Goal: Entertainment & Leisure: Consume media (video, audio)

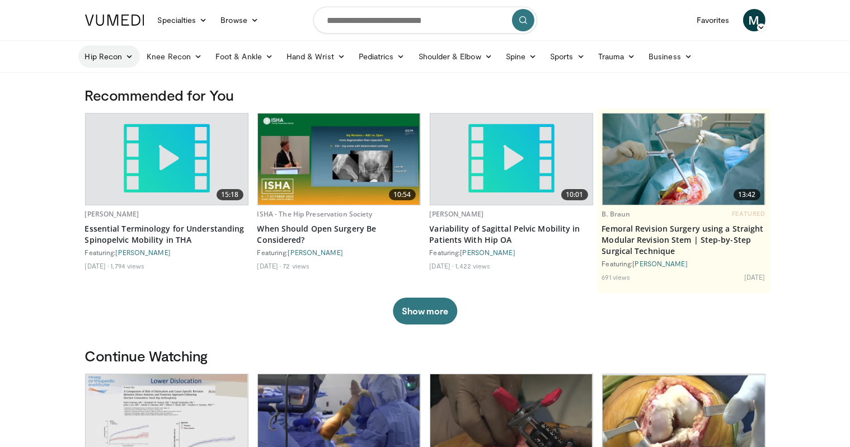
click at [117, 58] on link "Hip Recon" at bounding box center [109, 56] width 62 height 22
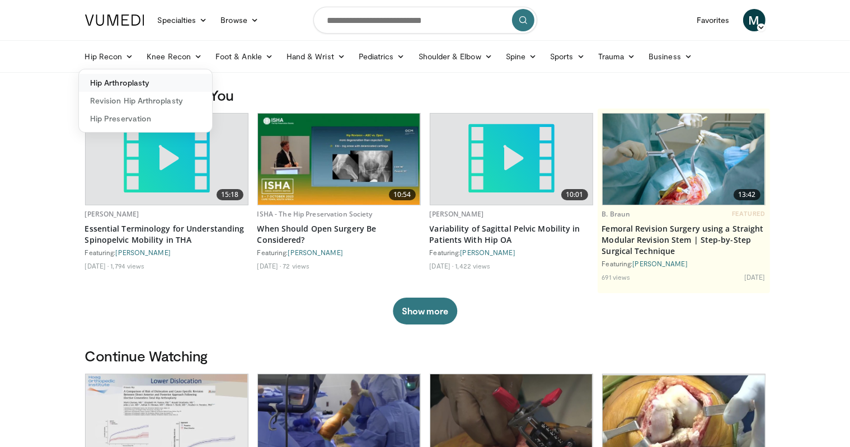
click at [133, 79] on link "Hip Arthroplasty" at bounding box center [145, 83] width 133 height 18
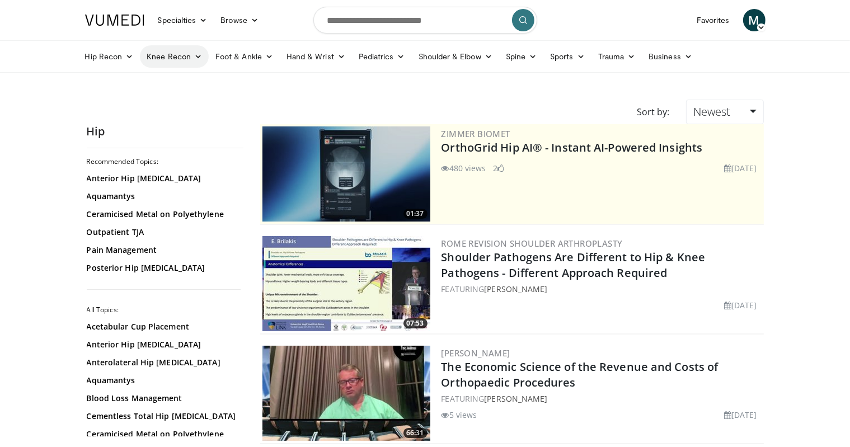
click at [163, 57] on link "Knee Recon" at bounding box center [174, 56] width 69 height 22
click at [109, 59] on link "Hip Recon" at bounding box center [109, 56] width 62 height 22
click at [121, 96] on link "Revision Hip Arthroplasty" at bounding box center [145, 101] width 133 height 18
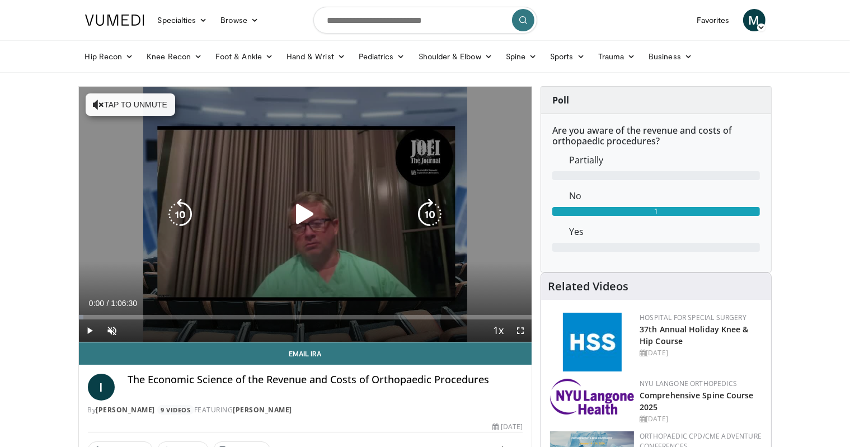
click at [306, 218] on icon "Video Player" at bounding box center [304, 214] width 31 height 31
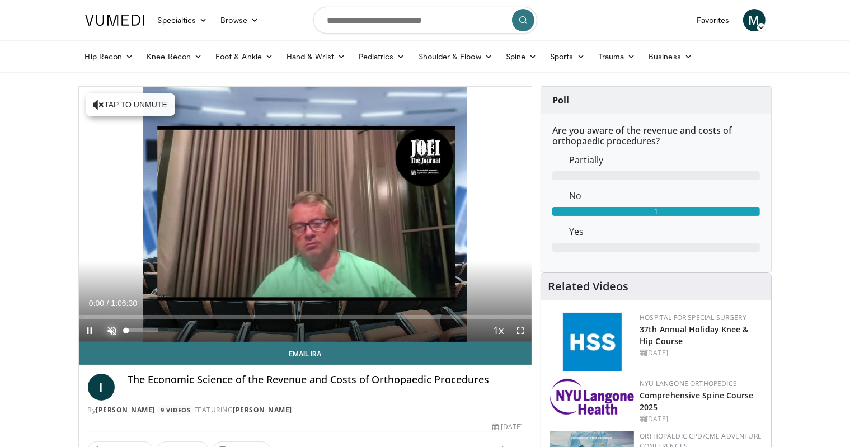
click at [116, 336] on span "Video Player" at bounding box center [112, 330] width 22 height 22
click at [519, 327] on span "Video Player" at bounding box center [520, 330] width 22 height 22
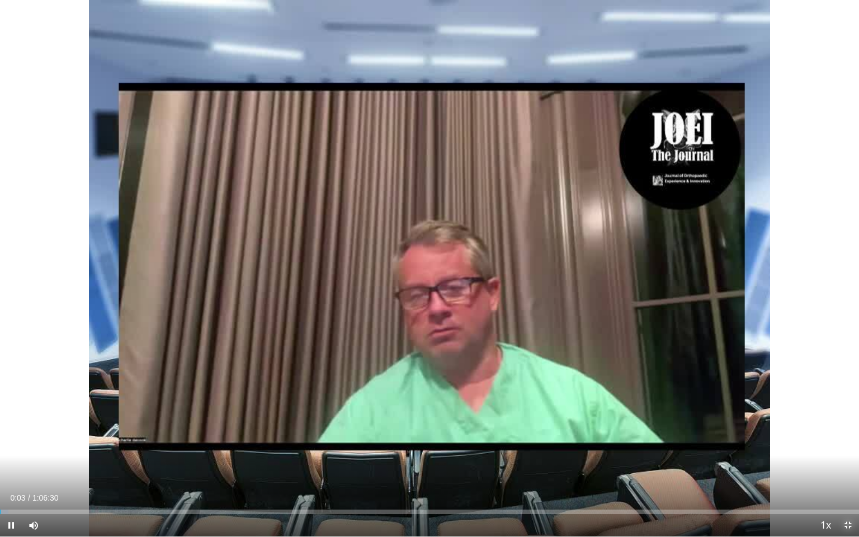
click at [844, 446] on span "Video Player" at bounding box center [848, 525] width 22 height 22
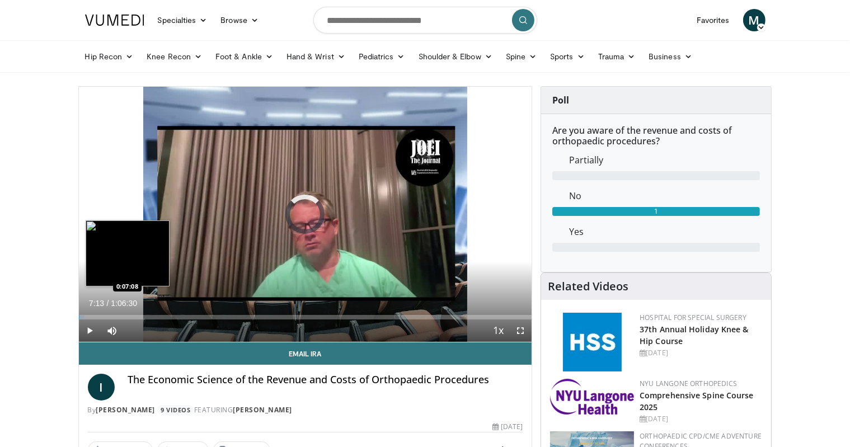
click at [128, 312] on div "Loaded : 1.25% 0:00:06 0:07:08" at bounding box center [305, 314] width 453 height 11
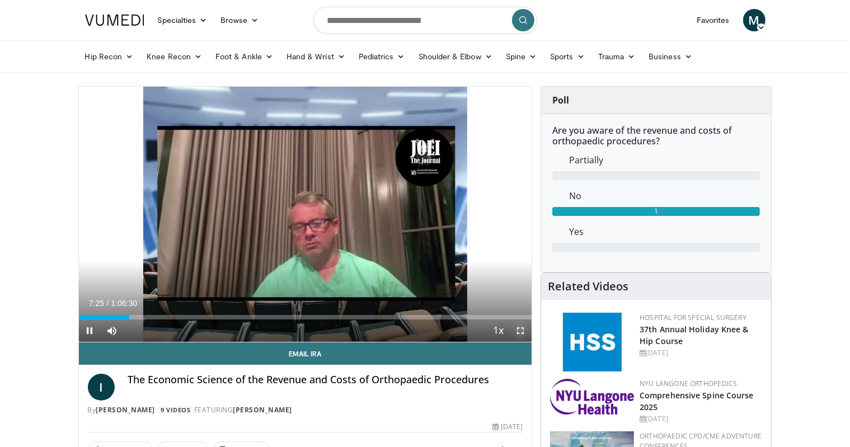
click at [521, 331] on span "Video Player" at bounding box center [520, 330] width 22 height 22
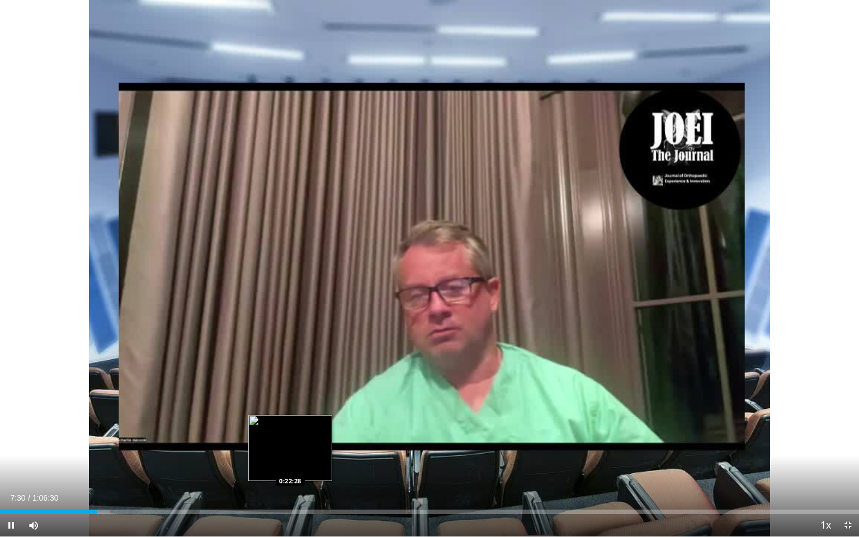
click at [291, 446] on div "Loaded : 12.78% 0:07:30 0:22:28" at bounding box center [429, 509] width 859 height 11
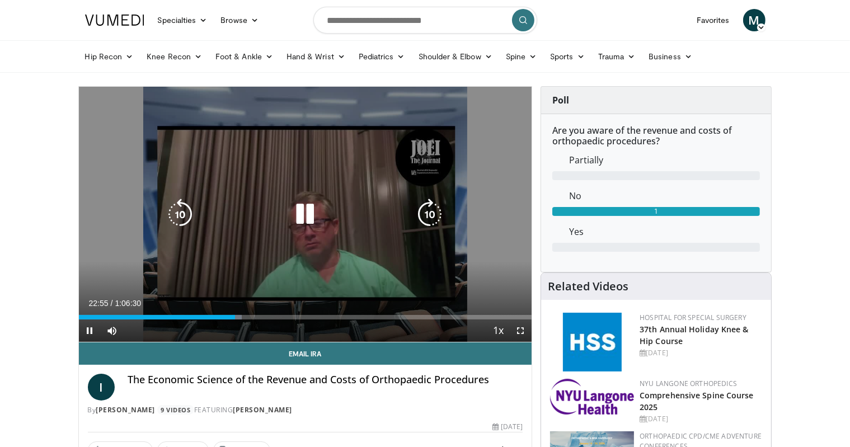
click at [302, 213] on icon "Video Player" at bounding box center [304, 214] width 31 height 31
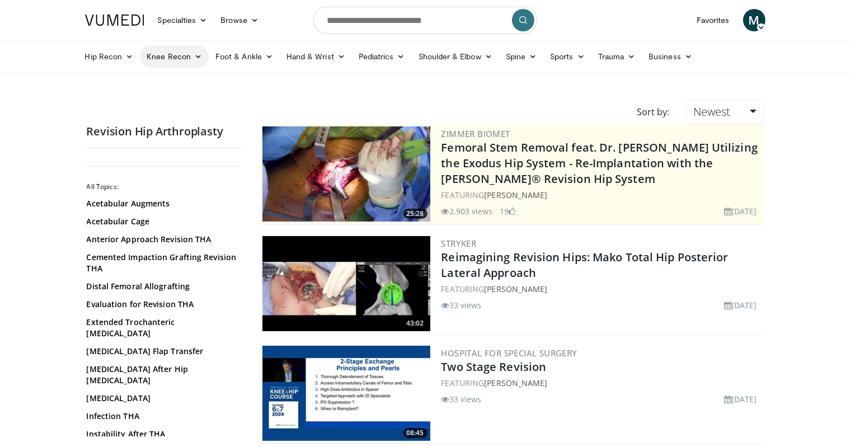
click at [162, 53] on link "Knee Recon" at bounding box center [174, 56] width 69 height 22
click at [171, 77] on link "Knee Arthroplasty" at bounding box center [206, 83] width 133 height 18
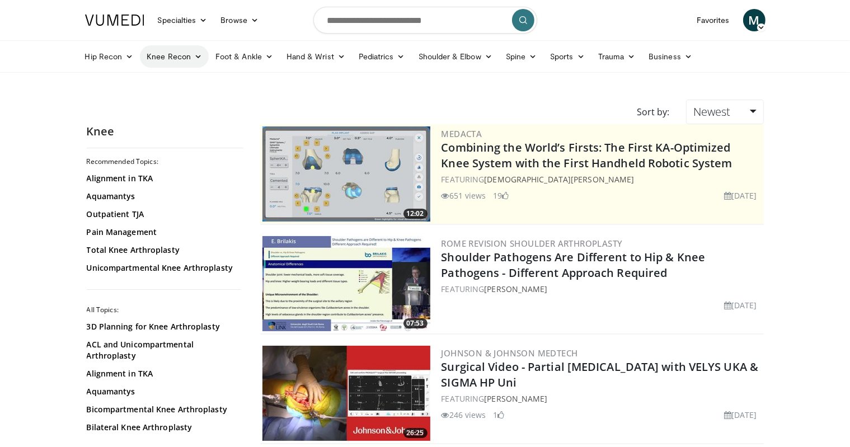
click at [176, 60] on link "Knee Recon" at bounding box center [174, 56] width 69 height 22
click at [209, 96] on link "Revision Knee Arthroplasty" at bounding box center [206, 101] width 133 height 18
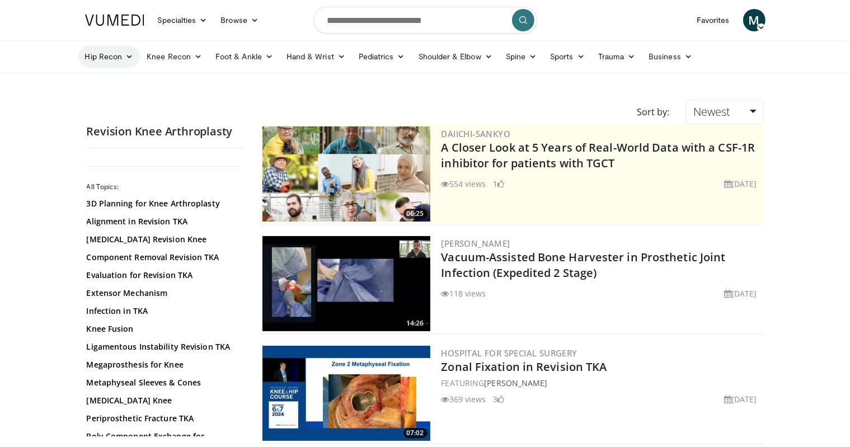
click at [97, 46] on link "Hip Recon" at bounding box center [109, 56] width 62 height 22
click at [123, 86] on link "Hip Arthroplasty" at bounding box center [145, 83] width 133 height 18
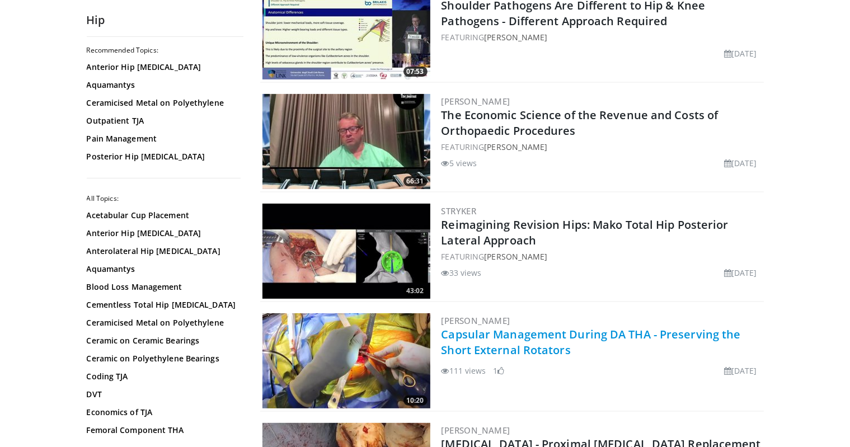
scroll to position [280, 0]
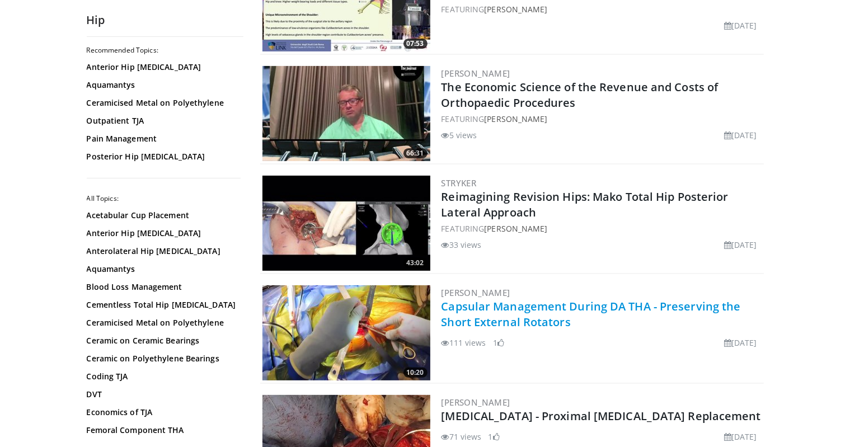
click at [528, 305] on link "Capsular Management During DA THA - Preserving the Short External Rotators" at bounding box center [590, 314] width 299 height 31
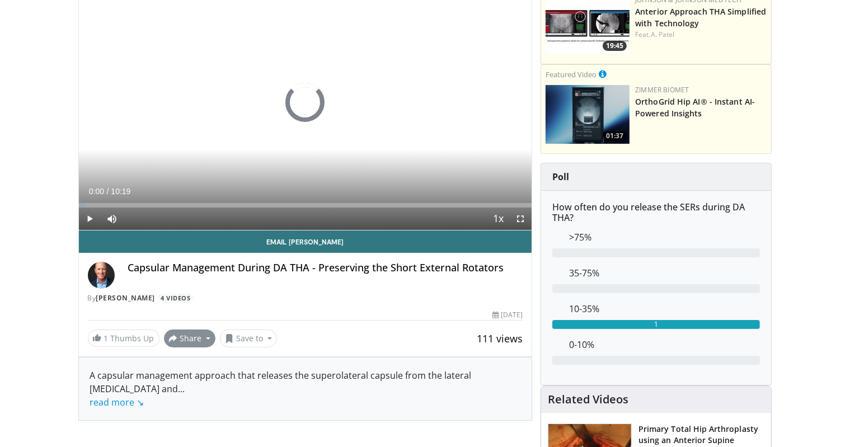
scroll to position [168, 0]
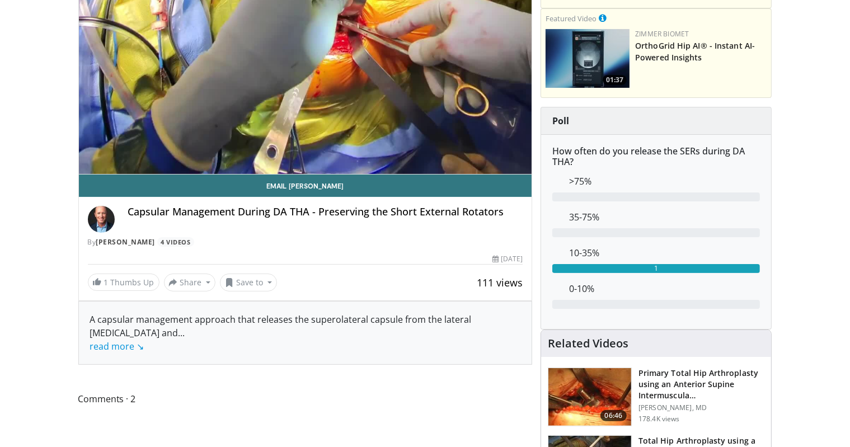
click at [127, 399] on span "Comments 2" at bounding box center [305, 399] width 454 height 15
click at [112, 396] on span "Comments 2" at bounding box center [305, 399] width 454 height 15
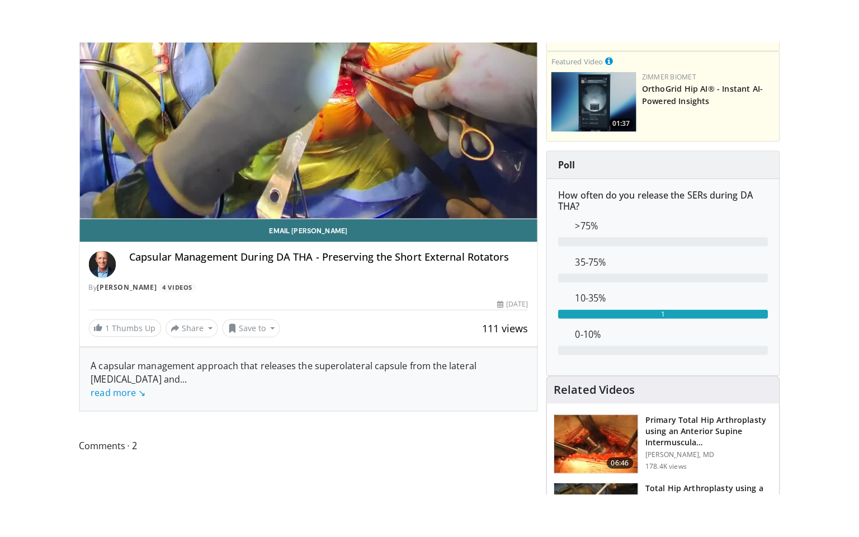
scroll to position [0, 0]
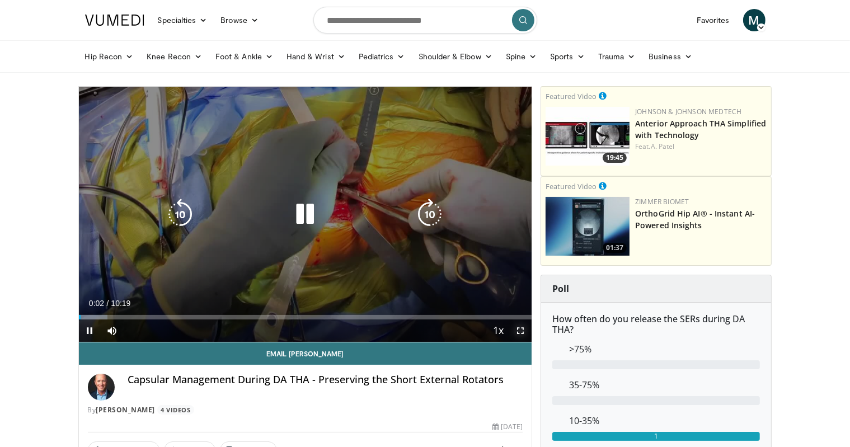
click at [518, 331] on span "Video Player" at bounding box center [520, 330] width 22 height 22
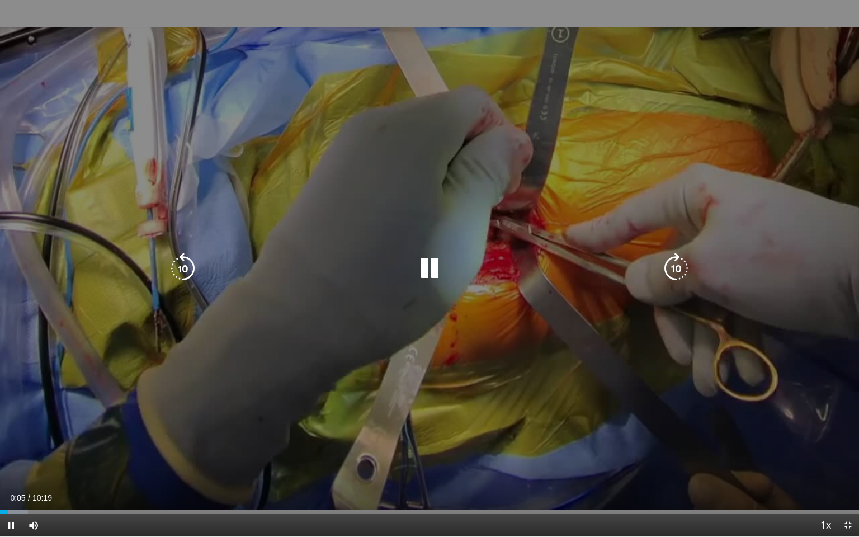
click at [678, 275] on icon "Video Player" at bounding box center [676, 268] width 31 height 31
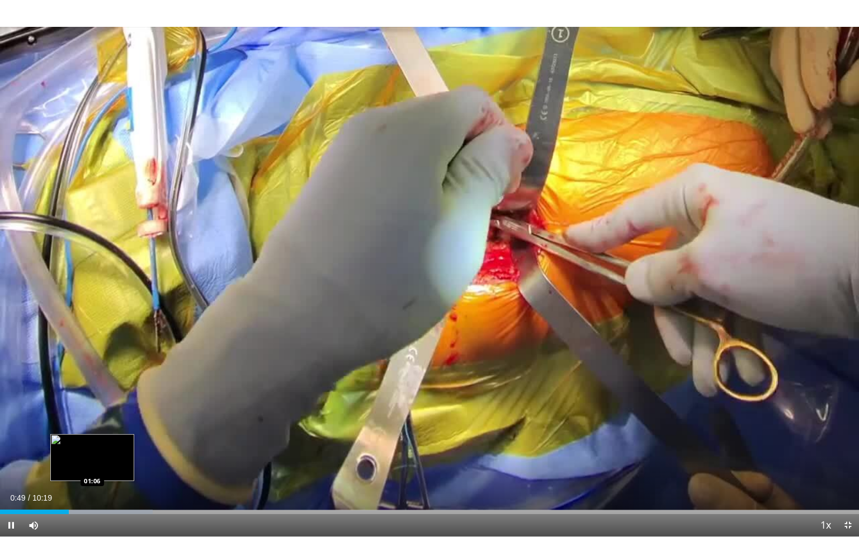
click at [92, 446] on div "Loaded : 17.76% 00:49 01:06" at bounding box center [429, 512] width 859 height 4
click at [128, 446] on div "Loaded : 24.00% 01:32 01:32" at bounding box center [429, 512] width 859 height 4
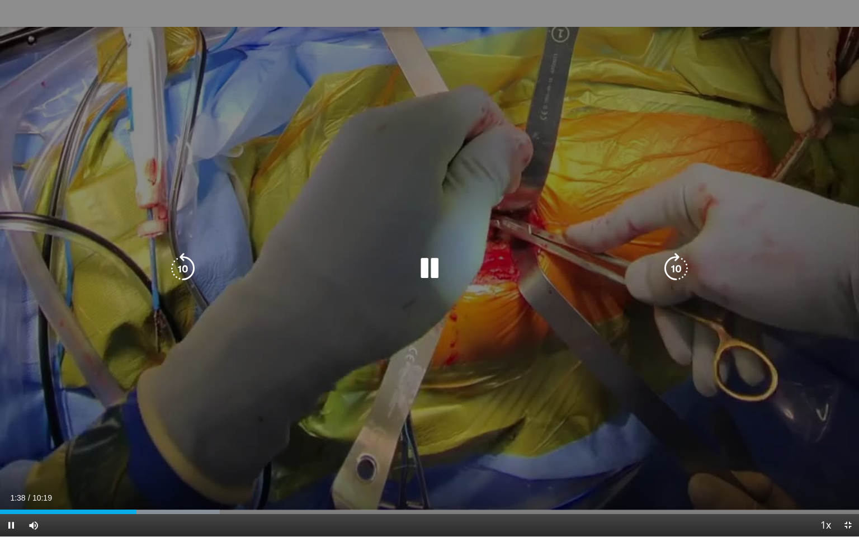
click at [679, 273] on icon "Video Player" at bounding box center [676, 268] width 31 height 31
click at [681, 275] on icon "Video Player" at bounding box center [676, 268] width 31 height 31
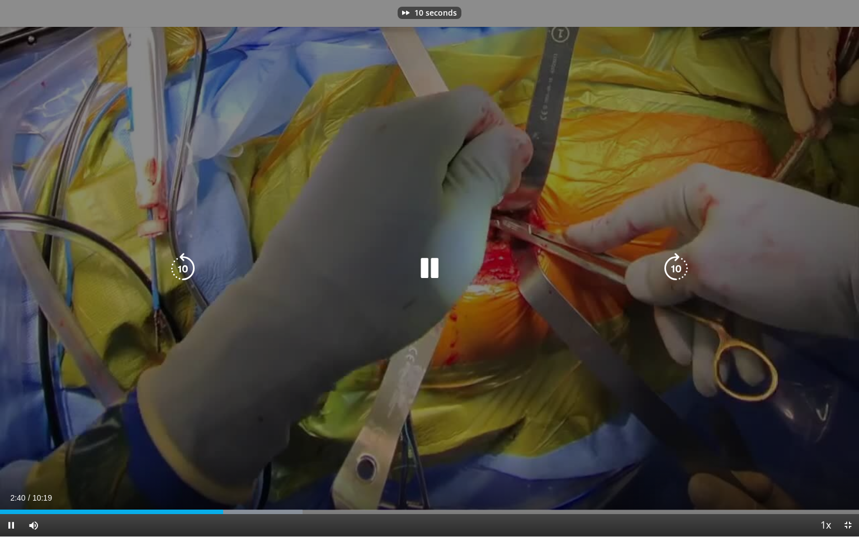
click at [681, 275] on icon "Video Player" at bounding box center [676, 268] width 31 height 31
click at [185, 279] on icon "Video Player" at bounding box center [182, 268] width 31 height 31
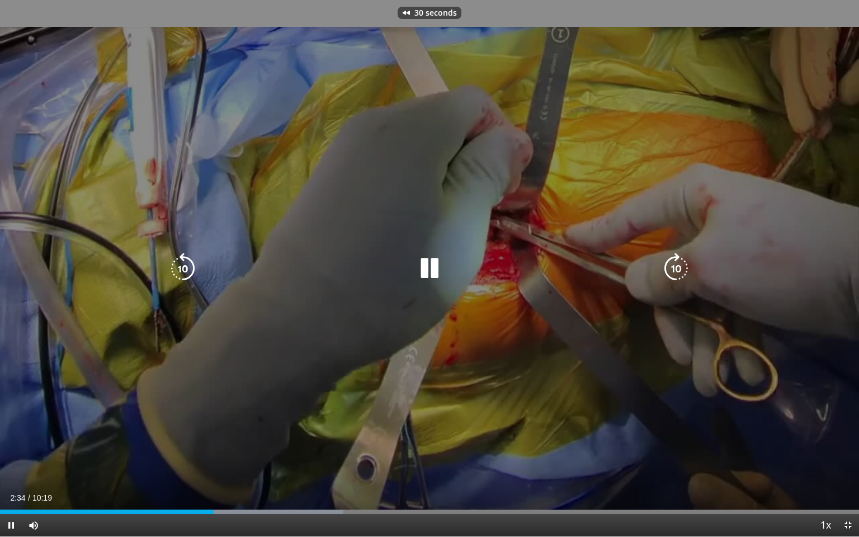
click at [185, 275] on icon "Video Player" at bounding box center [182, 268] width 31 height 31
click at [182, 266] on icon "Video Player" at bounding box center [182, 268] width 31 height 31
click at [676, 264] on icon "Video Player" at bounding box center [676, 268] width 31 height 31
click at [425, 264] on icon "Video Player" at bounding box center [429, 268] width 31 height 31
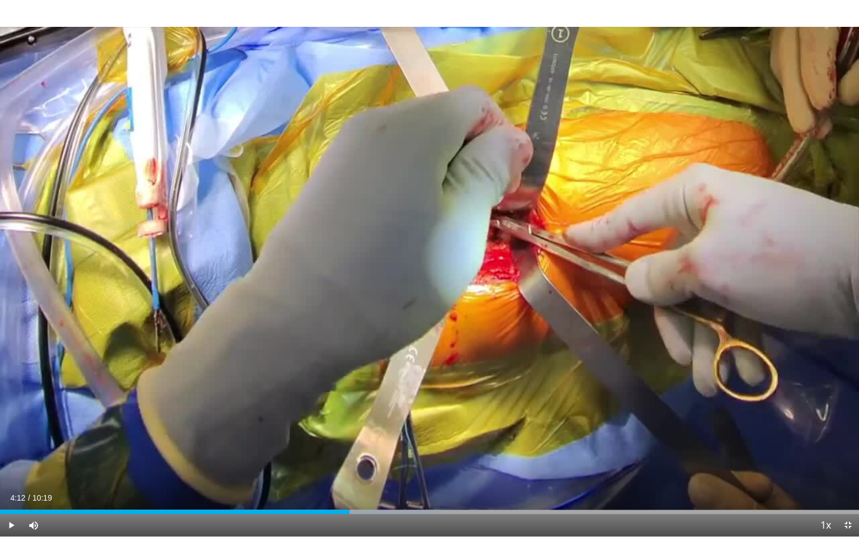
click at [0, 446] on video-js "**********" at bounding box center [429, 268] width 859 height 537
